Goal: Information Seeking & Learning: Find specific fact

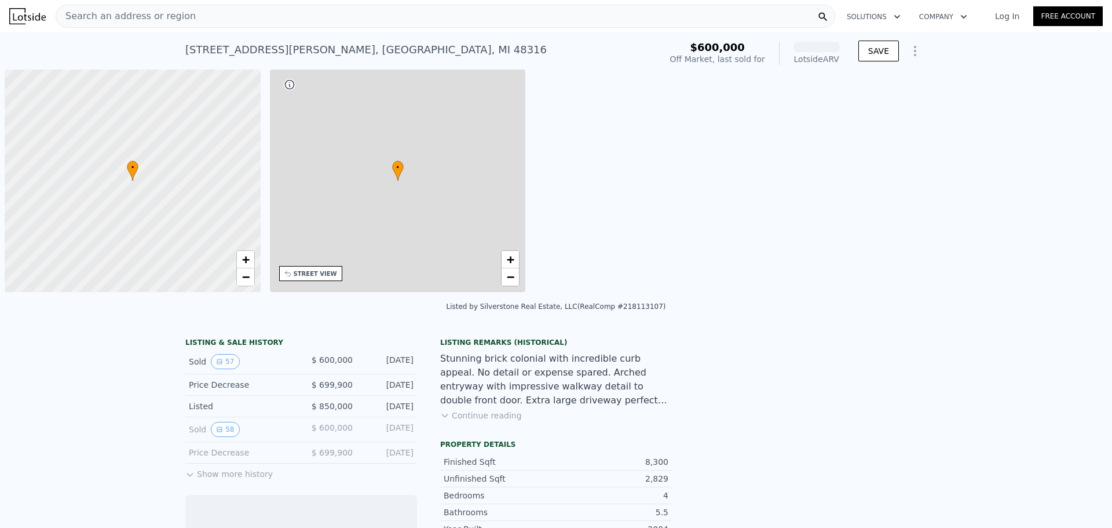
scroll to position [0, 5]
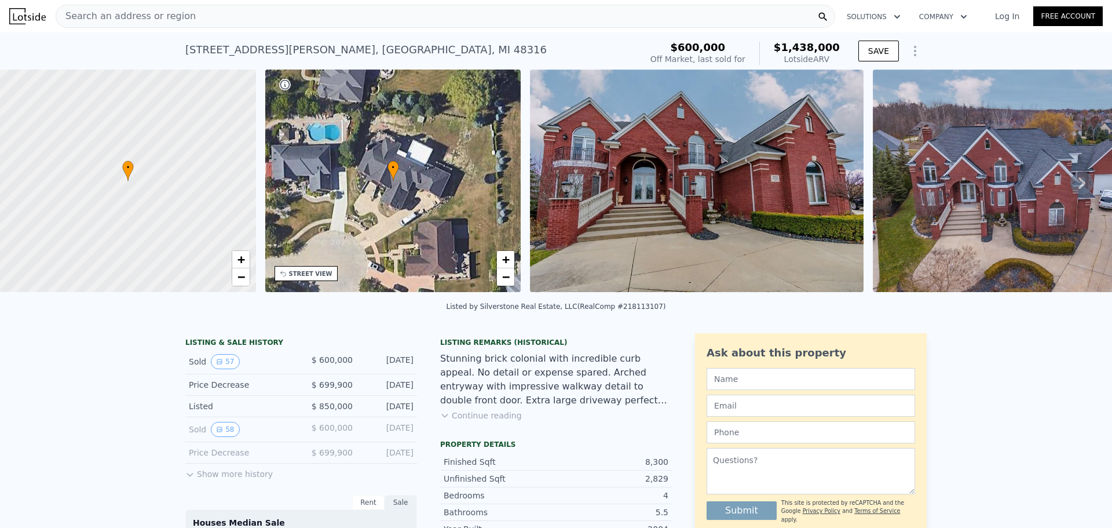
click at [650, 191] on img at bounding box center [697, 180] width 334 height 222
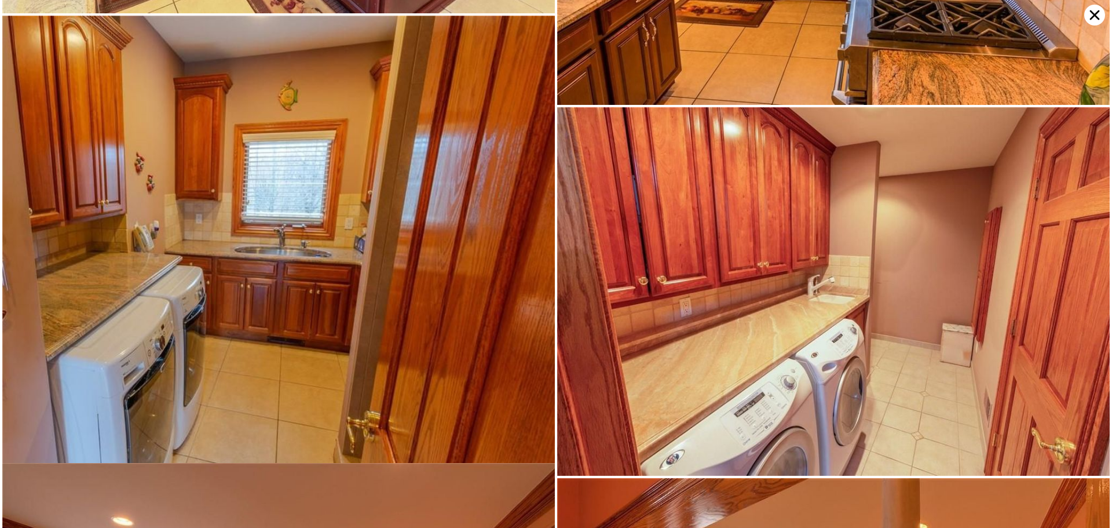
scroll to position [2575, 0]
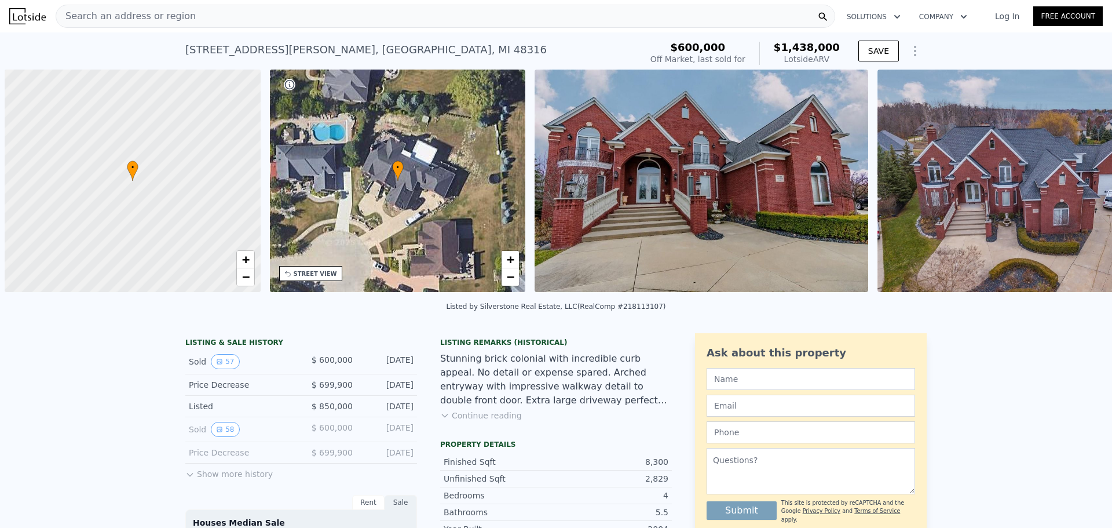
scroll to position [0, 5]
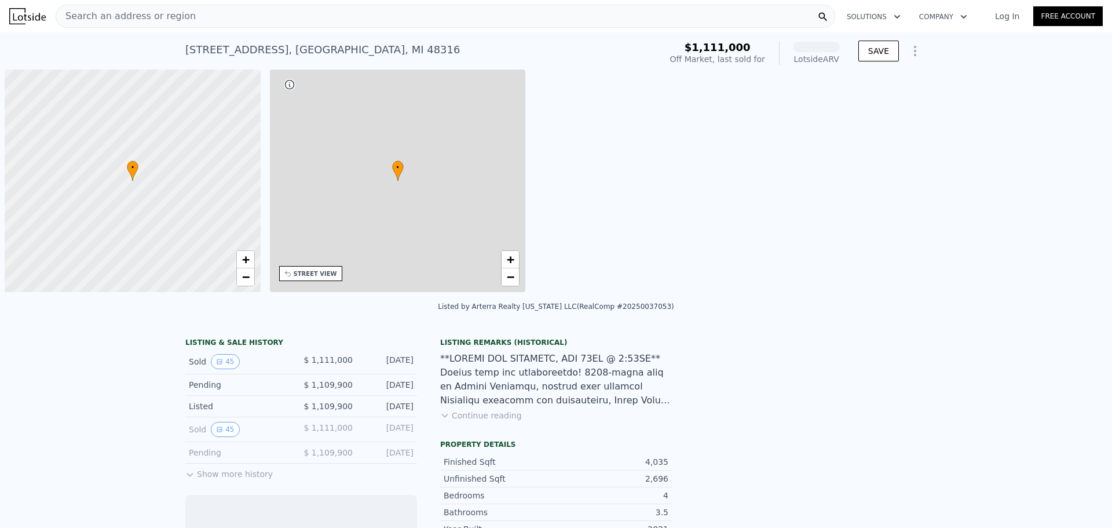
scroll to position [0, 5]
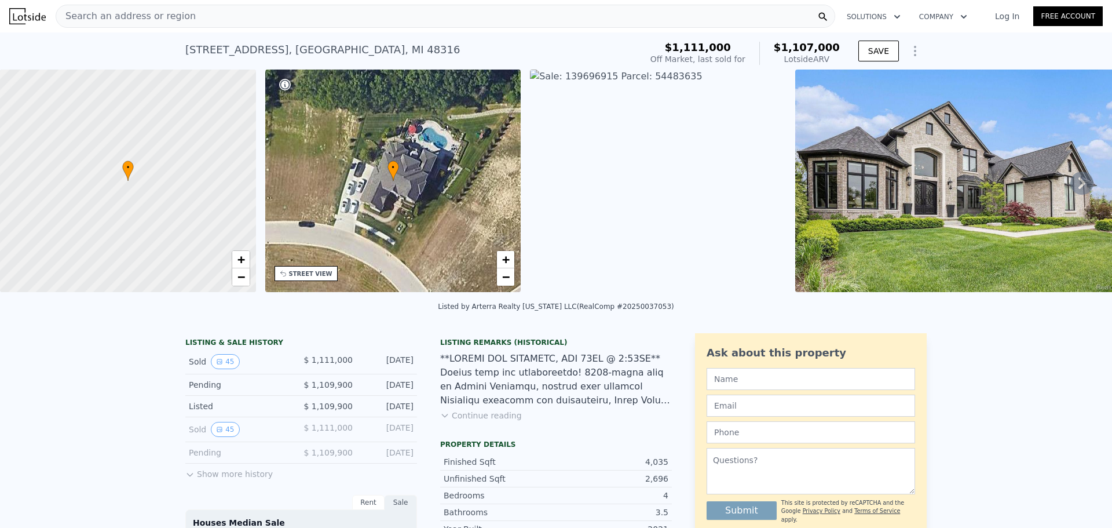
click at [865, 189] on img at bounding box center [962, 180] width 334 height 222
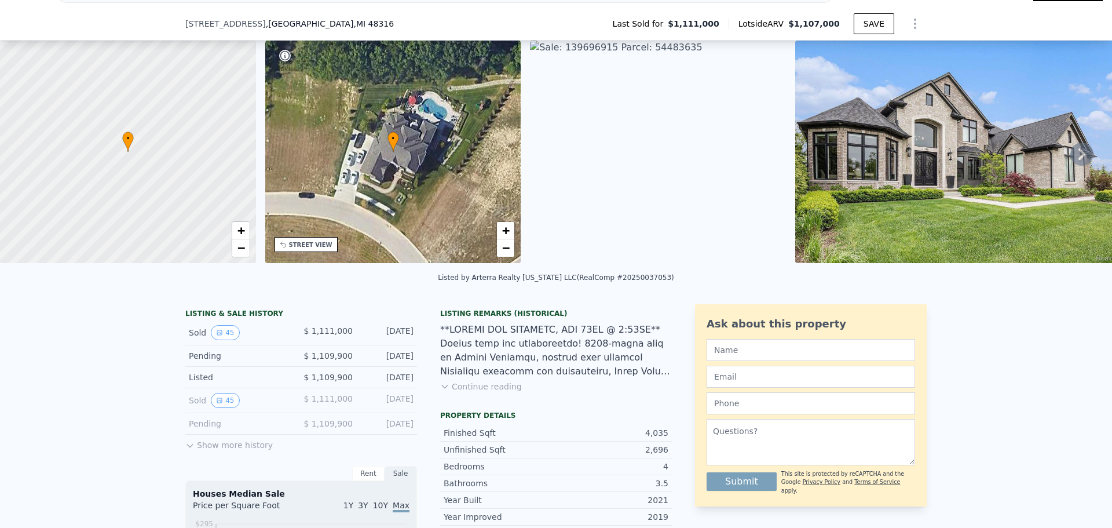
scroll to position [228, 0]
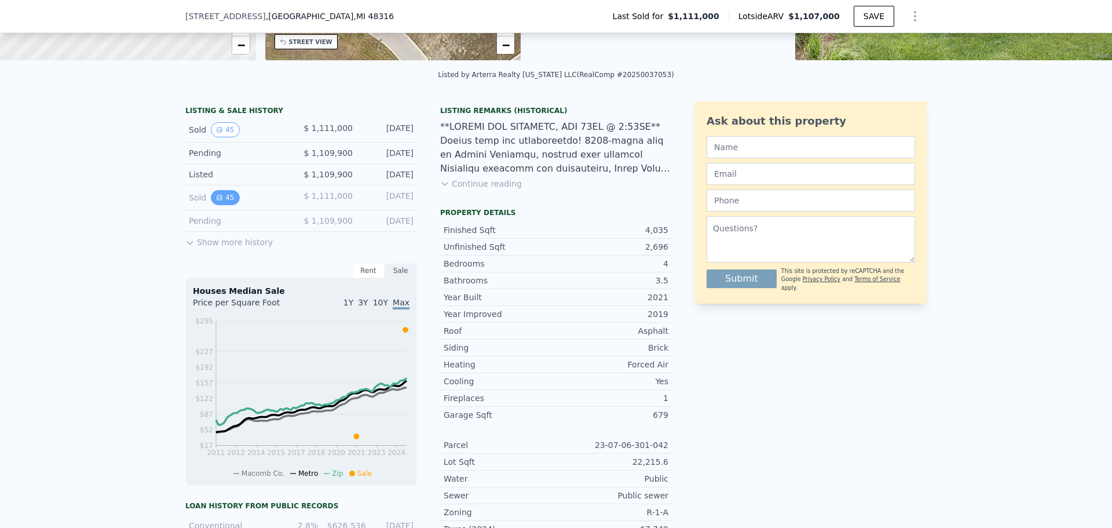
click at [228, 203] on button "45" at bounding box center [225, 197] width 28 height 15
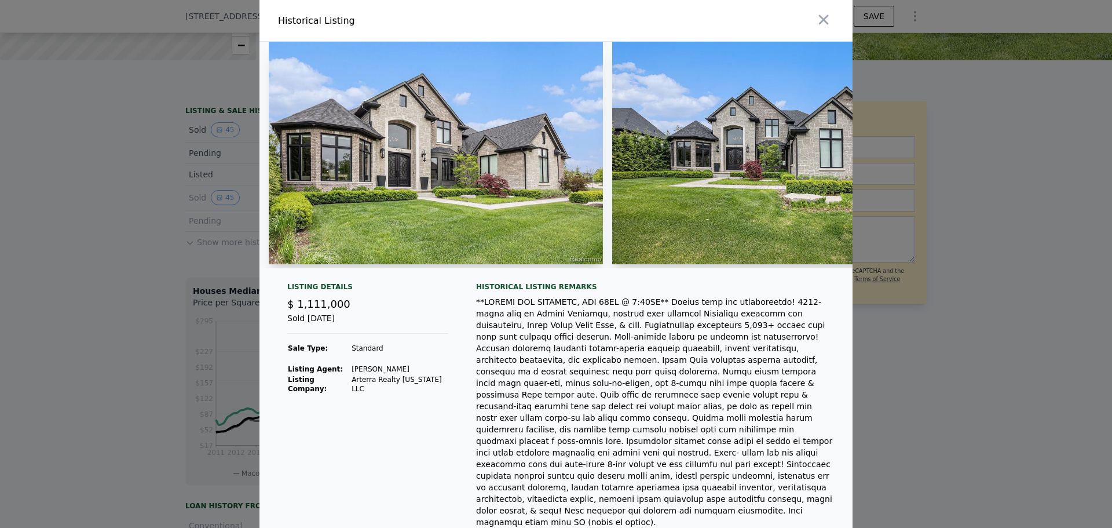
click at [172, 257] on div at bounding box center [556, 264] width 1112 height 528
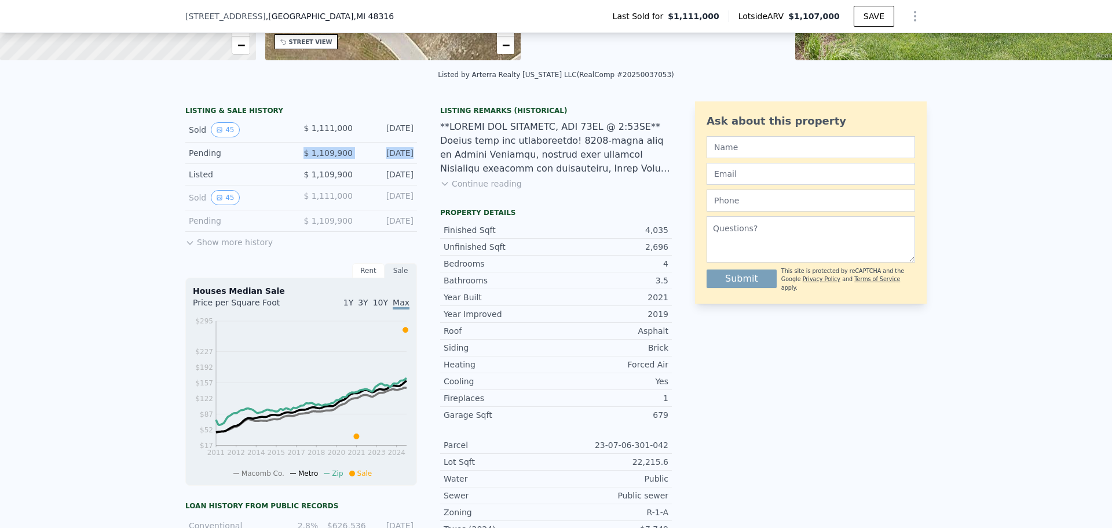
drag, startPoint x: 308, startPoint y: 159, endPoint x: 386, endPoint y: 167, distance: 78.0
click at [386, 164] on div "Pending $ 1,109,900 May 24, 2025" at bounding box center [301, 152] width 232 height 21
